Goal: Navigation & Orientation: Understand site structure

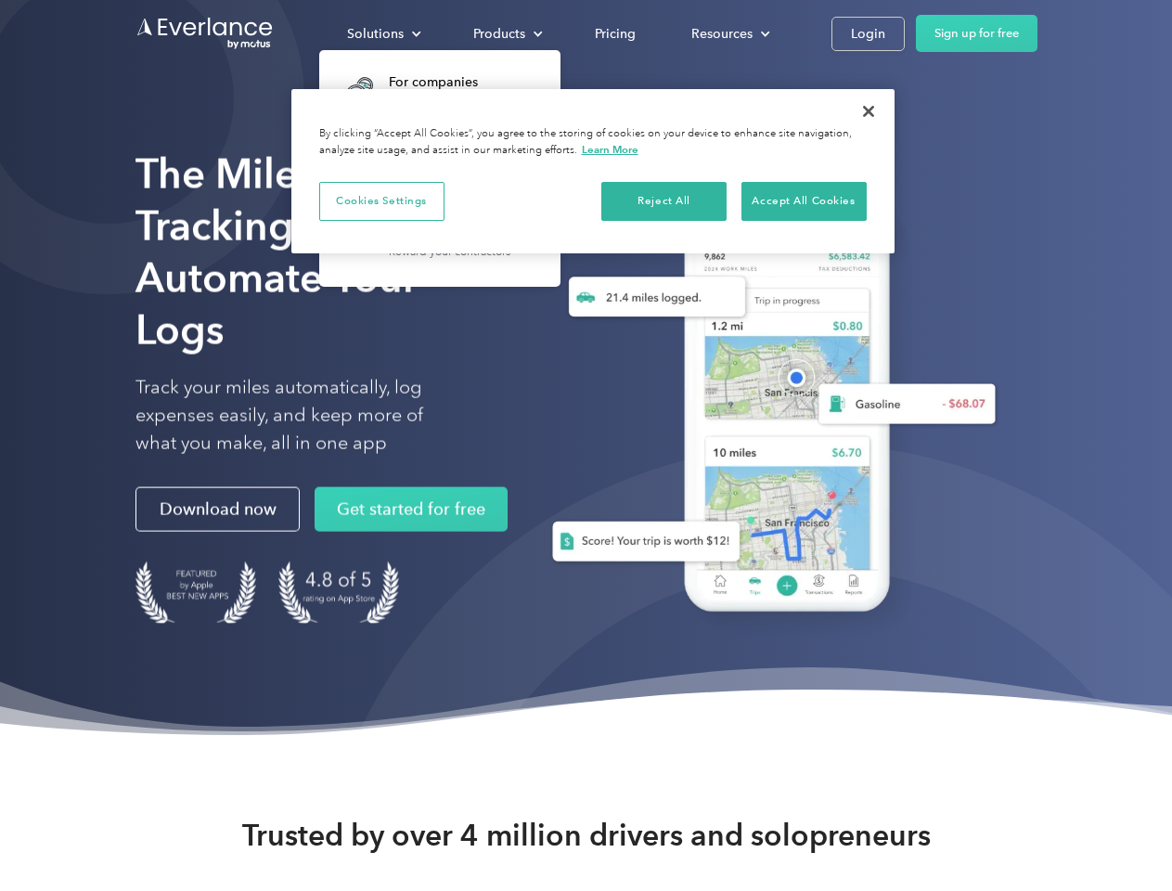
click at [383, 33] on div "Solutions" at bounding box center [375, 33] width 57 height 23
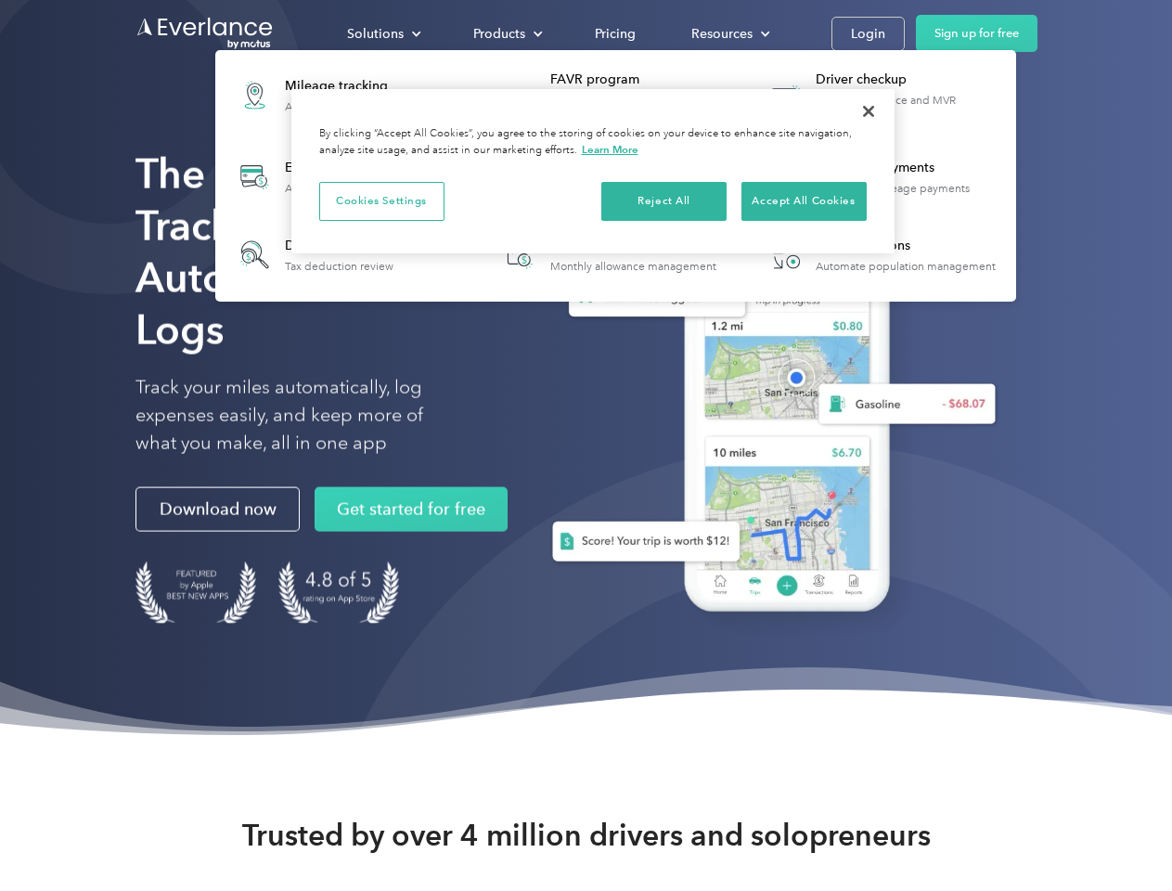
click at [506, 33] on div "Products" at bounding box center [499, 33] width 52 height 23
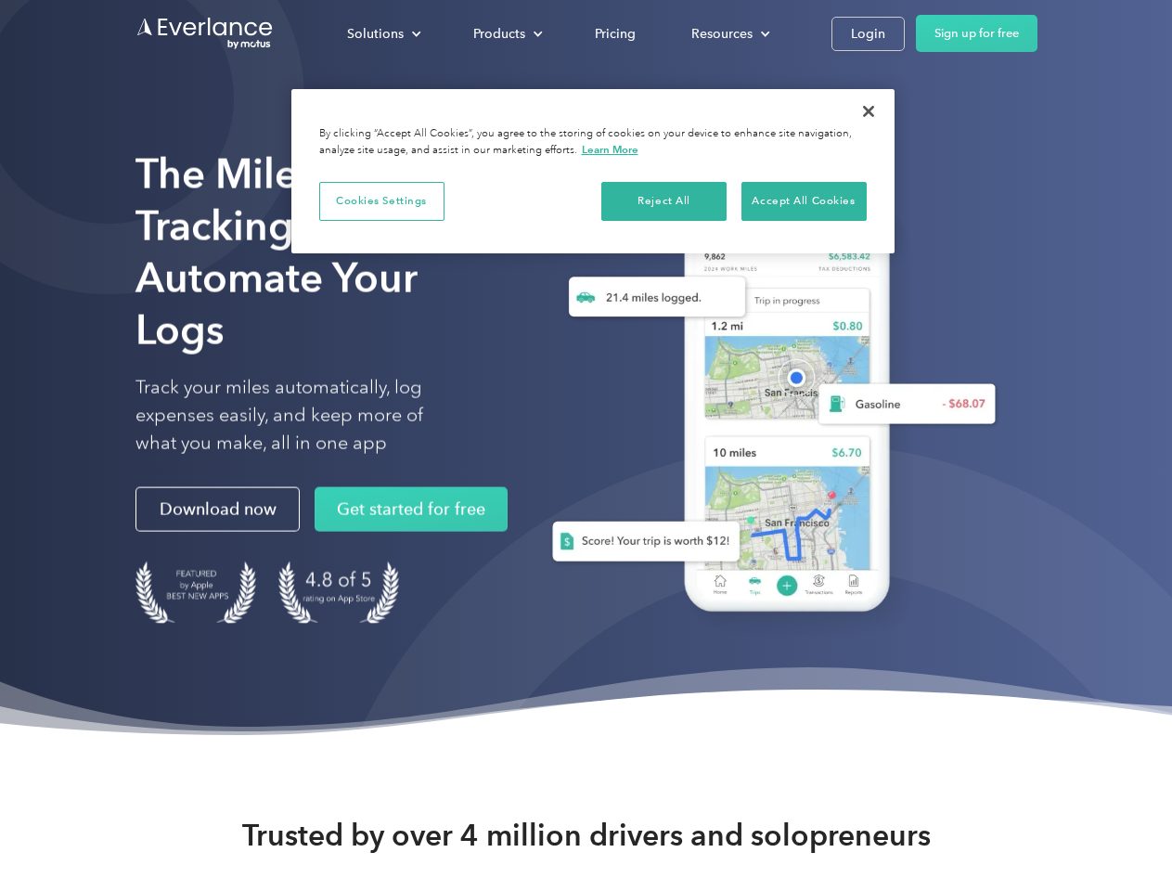
click at [728, 33] on div "Resources" at bounding box center [721, 33] width 61 height 23
click at [381, 200] on button "Cookies Settings" at bounding box center [381, 201] width 125 height 39
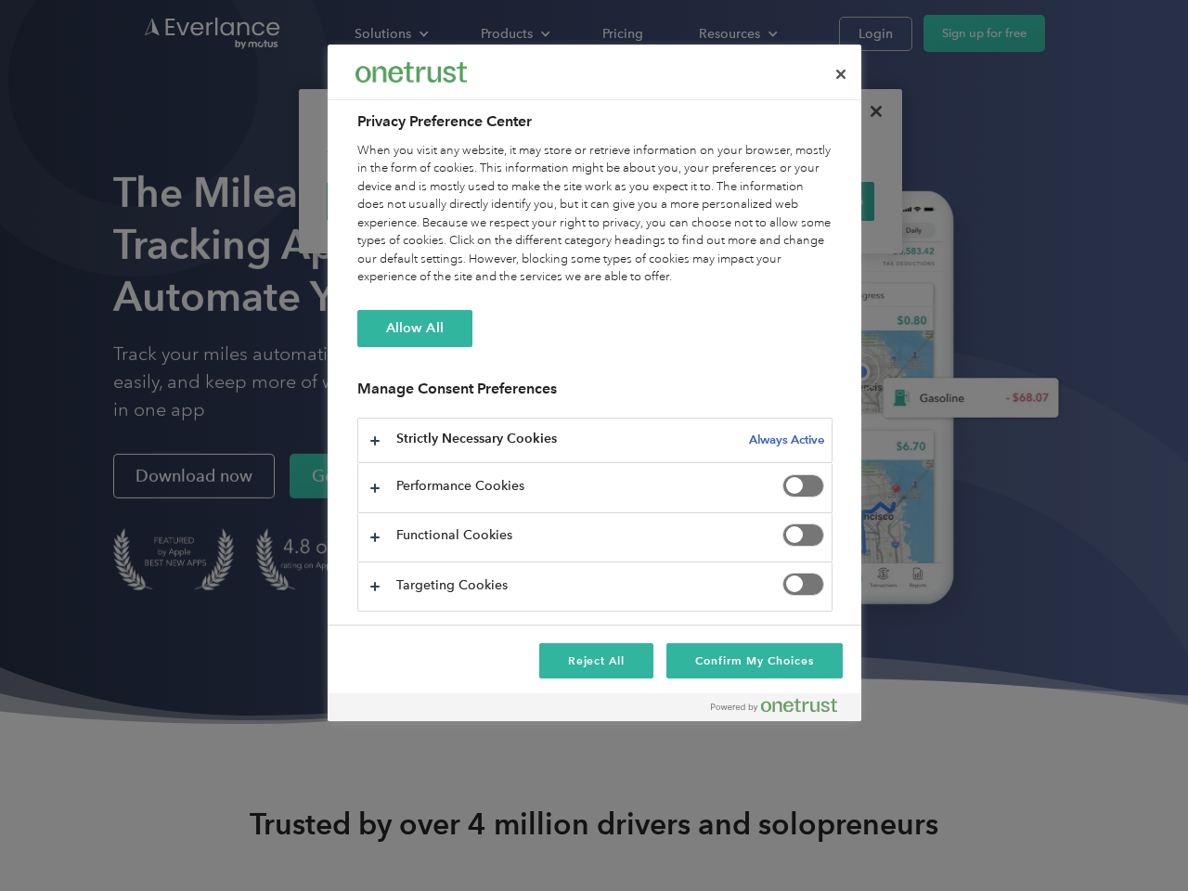
click at [664, 200] on div "When you visit any website, it may store or retrieve information on your browse…" at bounding box center [594, 214] width 475 height 145
click at [803, 200] on div "When you visit any website, it may store or retrieve information on your browse…" at bounding box center [594, 214] width 475 height 145
click at [868, 111] on div at bounding box center [594, 445] width 1188 height 891
